Goal: Find specific page/section: Find specific page/section

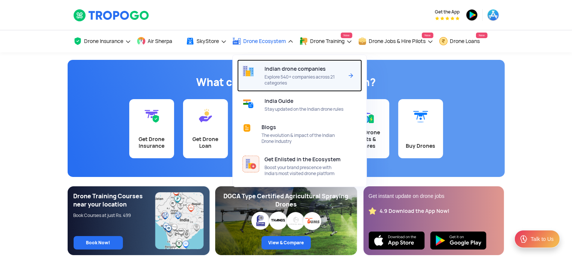
click at [283, 70] on span "Indian drone companies" at bounding box center [295, 69] width 61 height 6
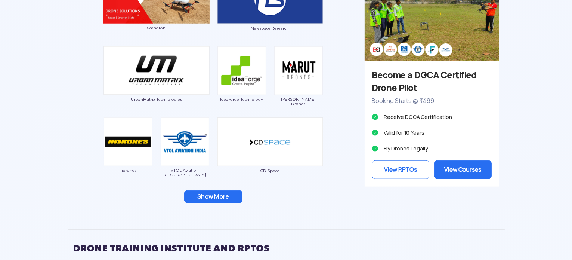
scroll to position [747, 0]
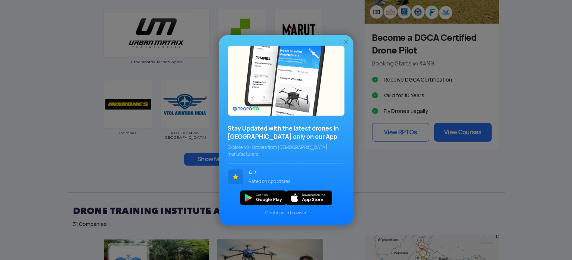
click at [290, 209] on span "Continue in browser" at bounding box center [286, 212] width 117 height 7
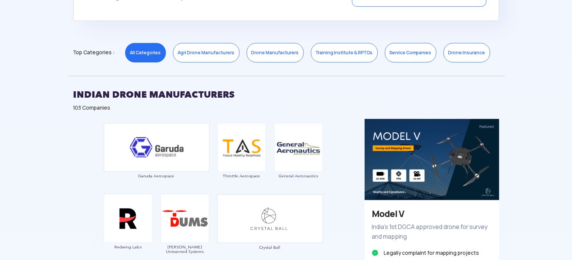
scroll to position [336, 0]
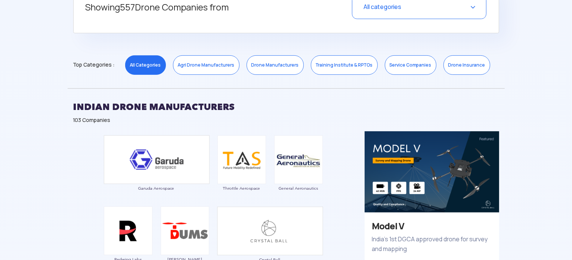
click at [401, 68] on link "Service Companies" at bounding box center [411, 64] width 52 height 19
